Goal: Find specific page/section: Find specific page/section

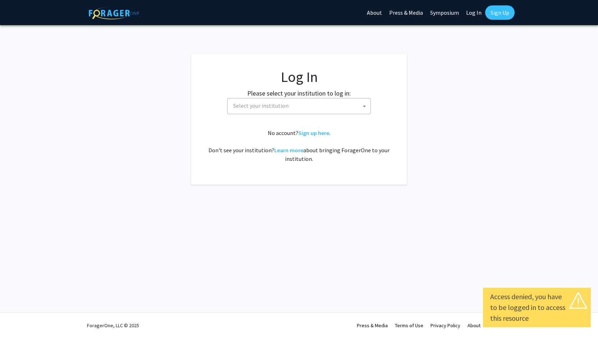
select select
click at [354, 104] on span "Select your institution" at bounding box center [300, 106] width 140 height 15
select select
